Goal: Book appointment/travel/reservation

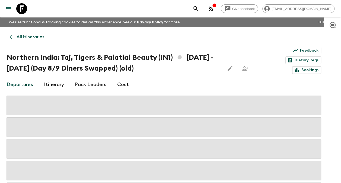
click at [21, 37] on p "All itineraries" at bounding box center [31, 37] width 28 height 7
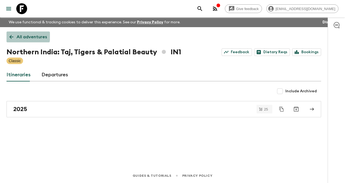
click at [17, 36] on p "All adventures" at bounding box center [32, 37] width 30 height 7
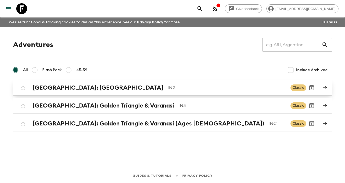
click at [65, 91] on div "[GEOGRAPHIC_DATA]: [GEOGRAPHIC_DATA] IN2 Classic" at bounding box center [162, 87] width 289 height 11
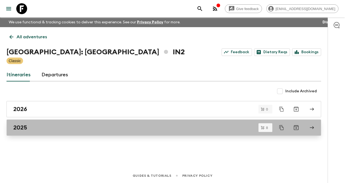
click at [55, 128] on div "2025" at bounding box center [158, 127] width 291 height 7
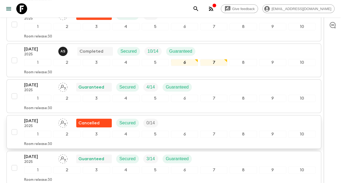
scroll to position [182, 0]
